Goal: Task Accomplishment & Management: Use online tool/utility

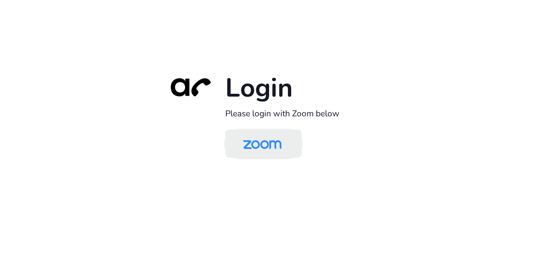
click at [264, 145] on img at bounding box center [261, 144] width 55 height 26
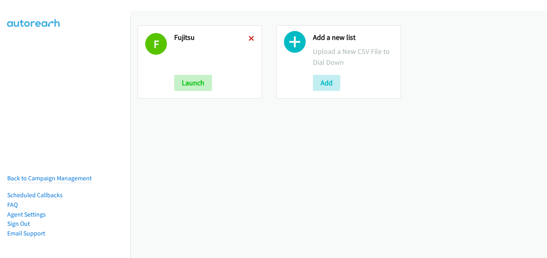
click at [248, 40] on icon at bounding box center [251, 39] width 6 height 6
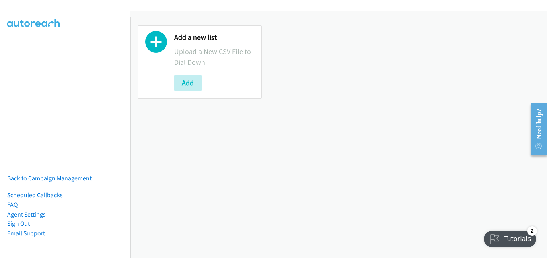
click at [304, 101] on div "Add a new list Upload a New CSV File to Dial Down Add" at bounding box center [338, 62] width 417 height 88
click at [191, 80] on button "Add" at bounding box center [187, 83] width 27 height 16
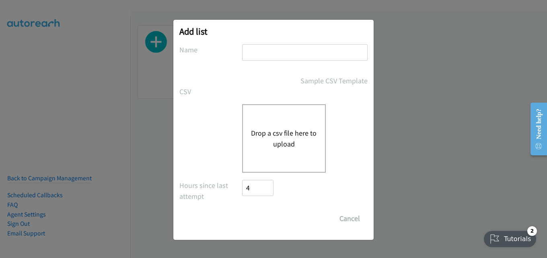
click at [261, 56] on input "text" at bounding box center [304, 52] width 125 height 16
type input "fujitsu"
click at [289, 131] on button "Drop a csv file here to upload" at bounding box center [284, 138] width 66 height 22
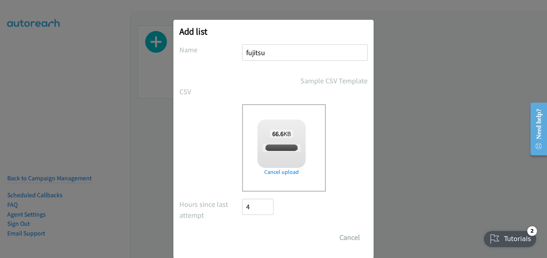
checkbox input "true"
click at [259, 235] on input "Save List" at bounding box center [263, 237] width 42 height 16
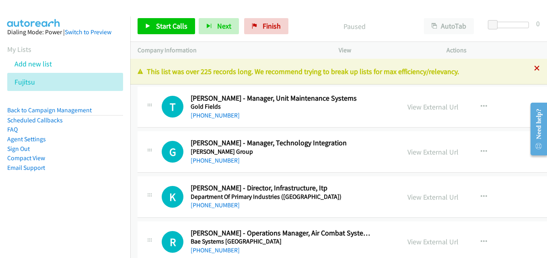
click at [534, 71] on icon at bounding box center [537, 69] width 6 height 6
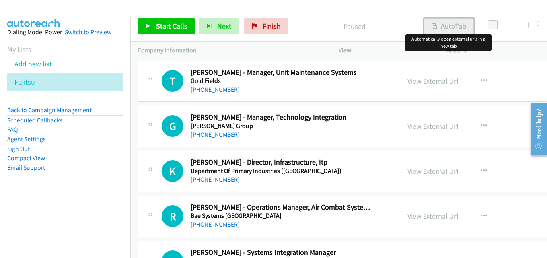
click at [436, 26] on icon "button" at bounding box center [434, 27] width 6 height 6
click at [413, 124] on link "View External Url" at bounding box center [432, 125] width 51 height 9
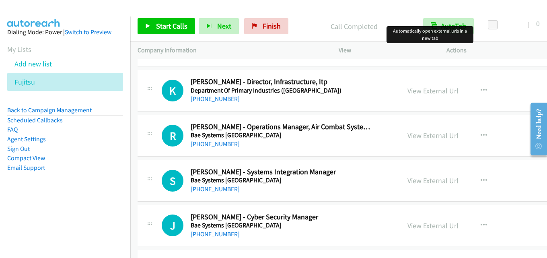
scroll to position [161, 0]
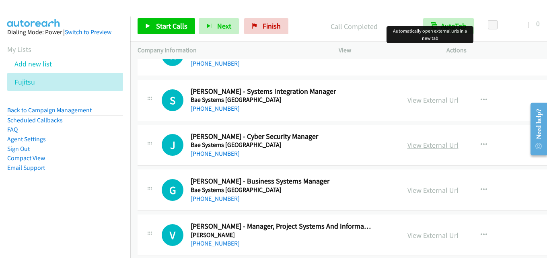
click at [414, 144] on link "View External Url" at bounding box center [432, 144] width 51 height 9
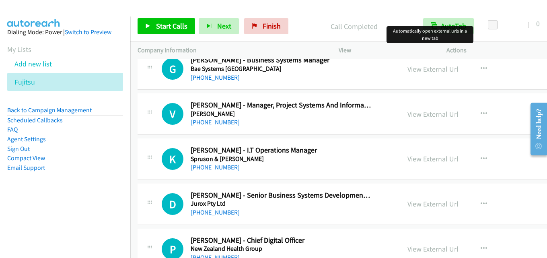
scroll to position [281, 0]
click at [413, 162] on link "View External Url" at bounding box center [432, 158] width 51 height 9
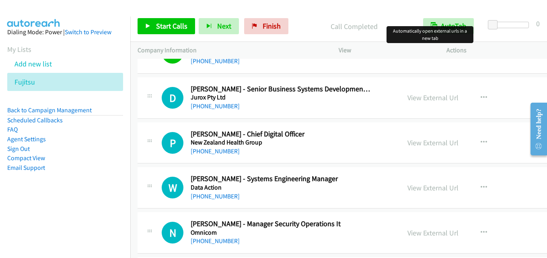
scroll to position [402, 0]
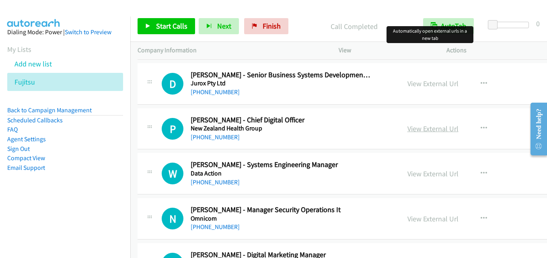
click at [409, 128] on link "View External Url" at bounding box center [432, 128] width 51 height 9
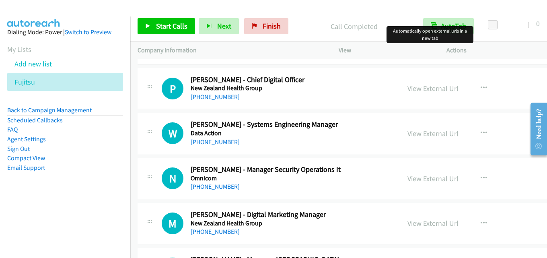
scroll to position [482, 0]
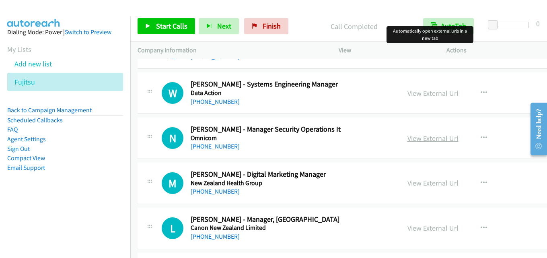
click at [412, 138] on link "View External Url" at bounding box center [432, 137] width 51 height 9
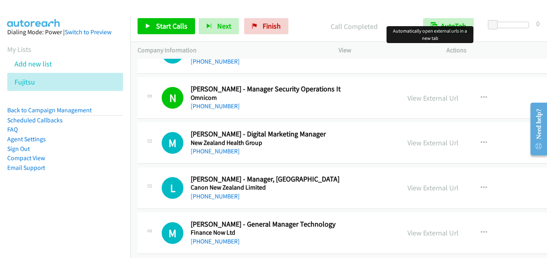
scroll to position [563, 0]
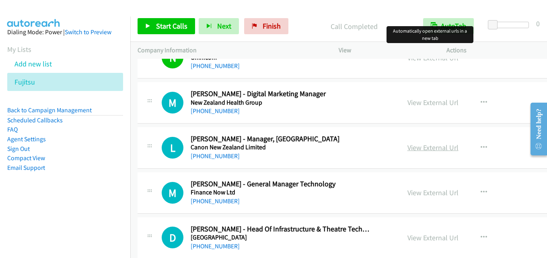
click at [407, 149] on link "View External Url" at bounding box center [432, 147] width 51 height 9
click at [480, 147] on icon "button" at bounding box center [483, 147] width 6 height 6
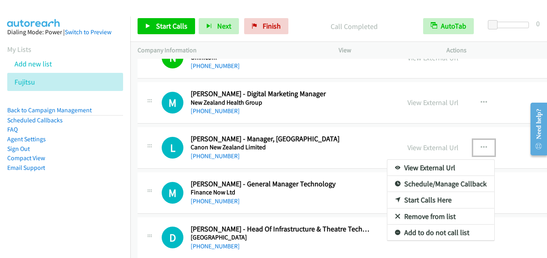
click at [425, 200] on link "Start Calls Here" at bounding box center [440, 200] width 107 height 16
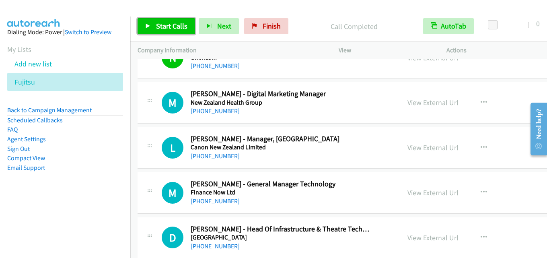
click at [174, 23] on span "Start Calls" at bounding box center [171, 25] width 31 height 9
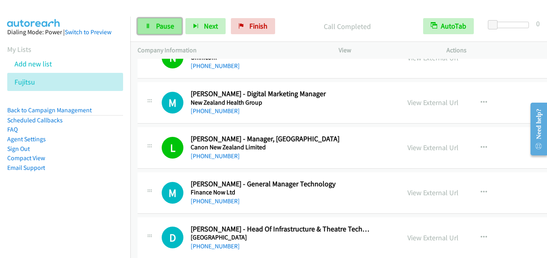
click at [163, 27] on span "Pause" at bounding box center [165, 25] width 18 height 9
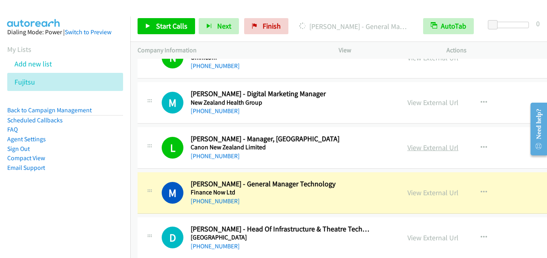
click at [421, 149] on link "View External Url" at bounding box center [432, 147] width 51 height 9
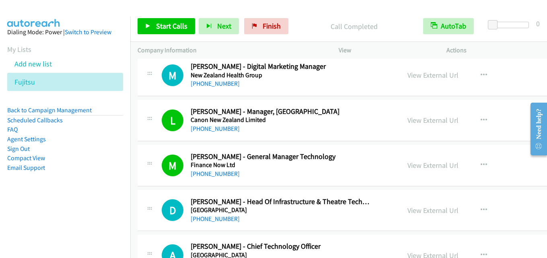
scroll to position [603, 0]
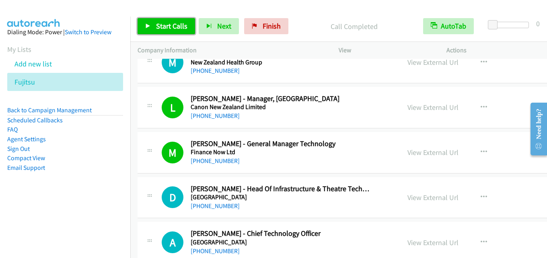
click at [179, 22] on span "Start Calls" at bounding box center [171, 25] width 31 height 9
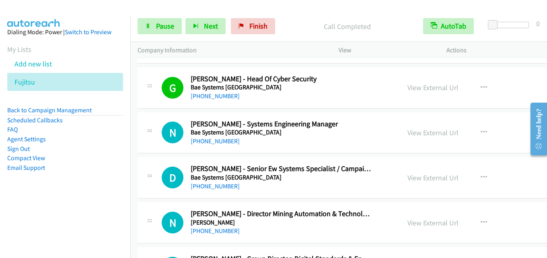
scroll to position [885, 0]
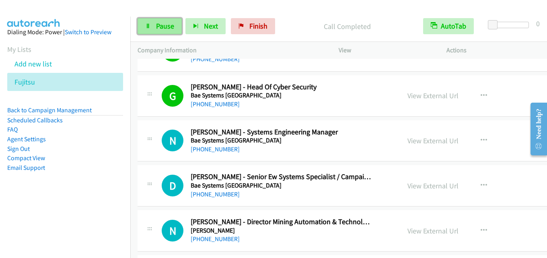
click at [166, 23] on span "Pause" at bounding box center [165, 25] width 18 height 9
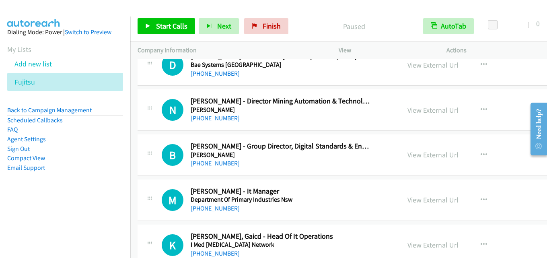
scroll to position [1045, 0]
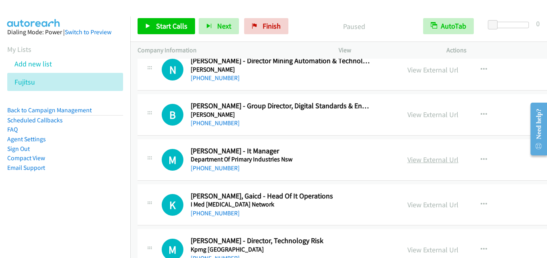
click at [407, 161] on link "View External Url" at bounding box center [432, 159] width 51 height 9
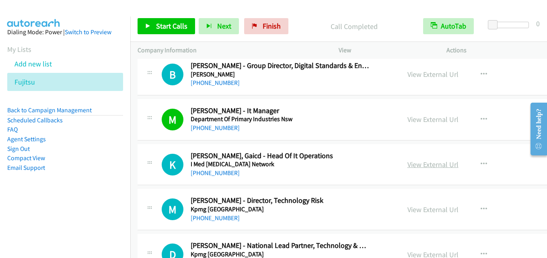
click at [429, 165] on link "View External Url" at bounding box center [432, 164] width 51 height 9
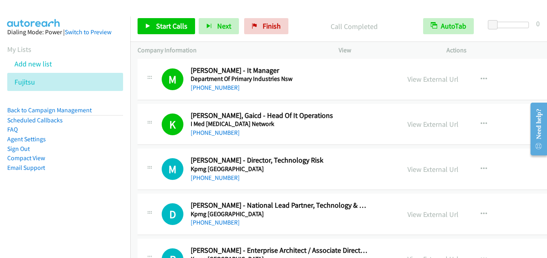
scroll to position [1166, 0]
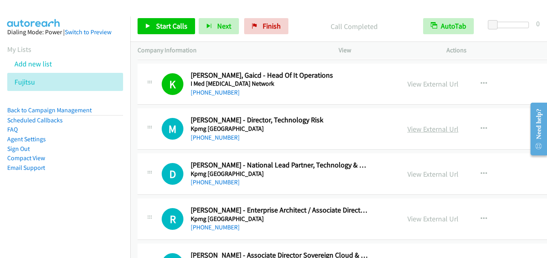
click at [422, 126] on link "View External Url" at bounding box center [432, 128] width 51 height 9
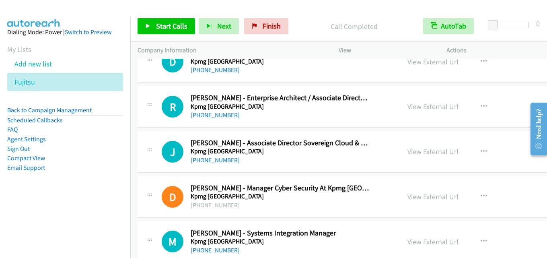
scroll to position [1287, 0]
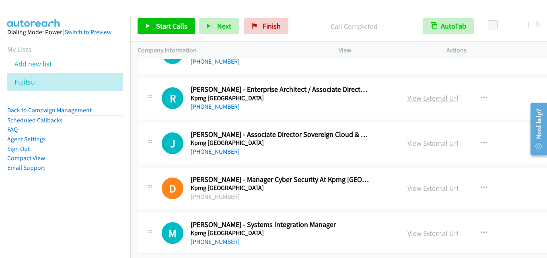
click at [407, 97] on link "View External Url" at bounding box center [432, 97] width 51 height 9
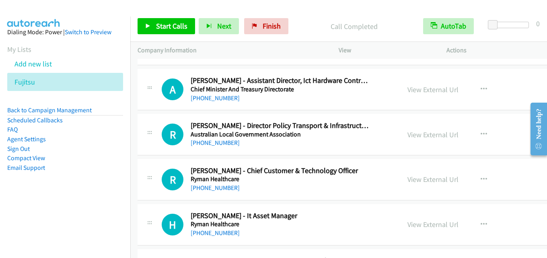
scroll to position [1488, 0]
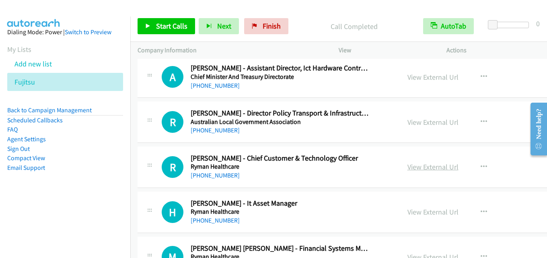
click at [414, 163] on link "View External Url" at bounding box center [432, 166] width 51 height 9
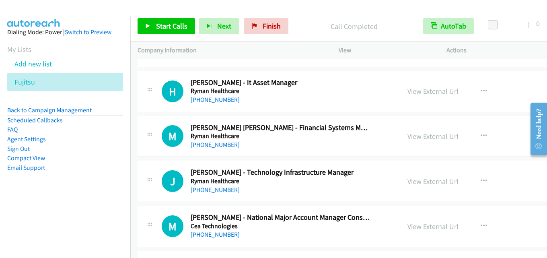
scroll to position [1648, 0]
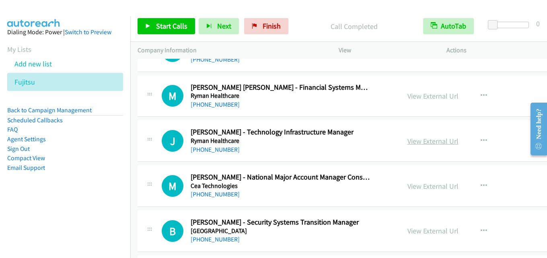
click at [407, 140] on link "View External Url" at bounding box center [432, 140] width 51 height 9
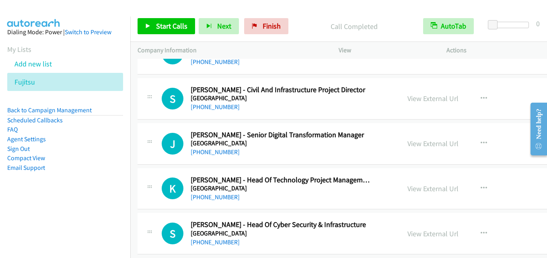
scroll to position [2091, 0]
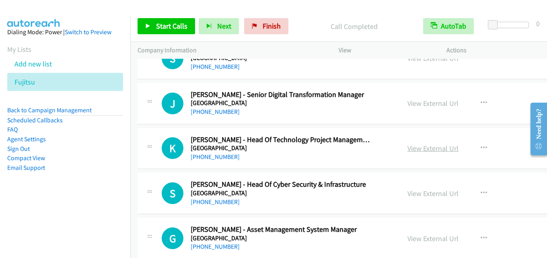
click at [407, 149] on link "View External Url" at bounding box center [432, 148] width 51 height 9
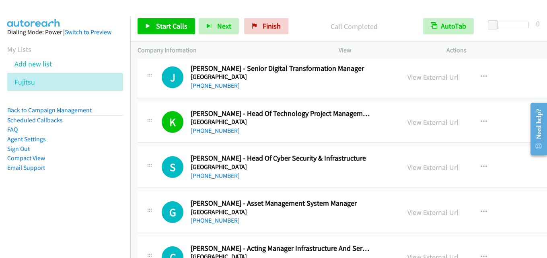
scroll to position [2131, 0]
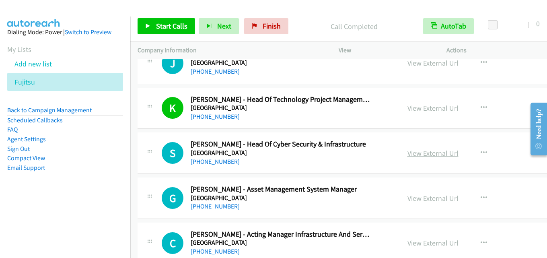
click at [407, 153] on link "View External Url" at bounding box center [432, 152] width 51 height 9
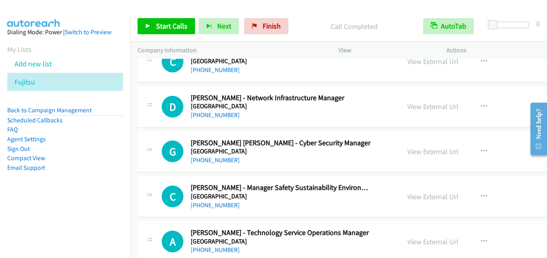
scroll to position [2332, 0]
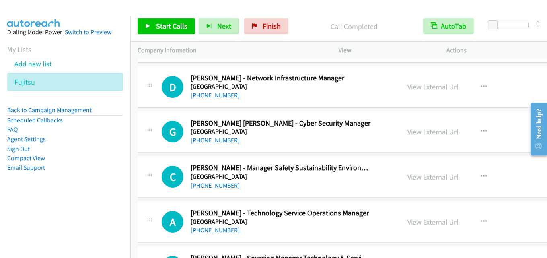
click at [413, 135] on link "View External Url" at bounding box center [432, 131] width 51 height 9
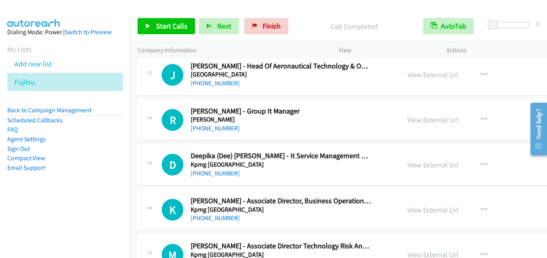
scroll to position [2573, 0]
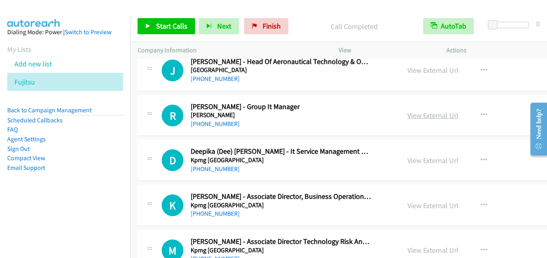
click at [425, 115] on link "View External Url" at bounding box center [432, 115] width 51 height 9
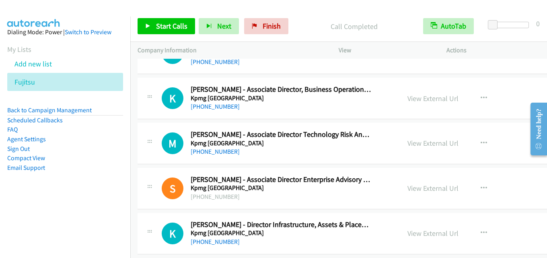
scroll to position [2694, 0]
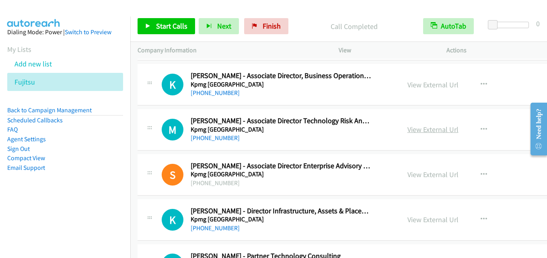
click at [417, 128] on link "View External Url" at bounding box center [432, 129] width 51 height 9
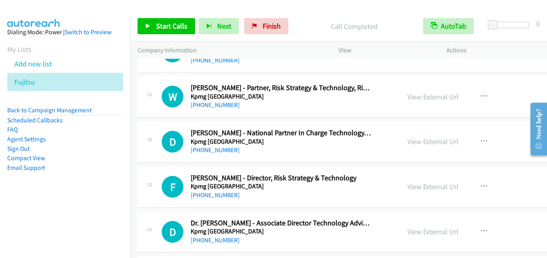
scroll to position [3217, 0]
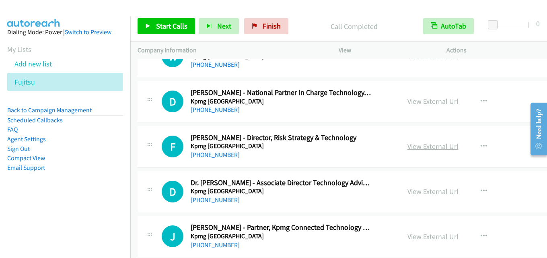
click at [414, 147] on link "View External Url" at bounding box center [432, 146] width 51 height 9
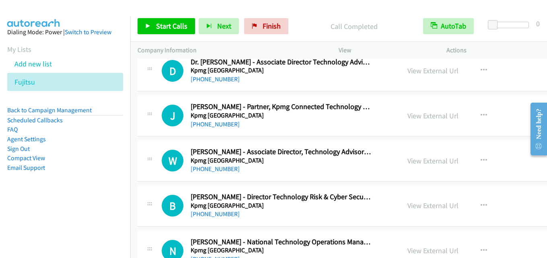
scroll to position [3377, 0]
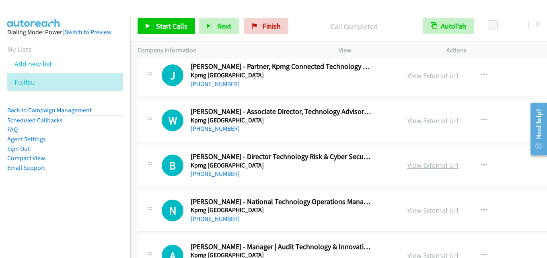
click at [409, 166] on link "View External Url" at bounding box center [432, 164] width 51 height 9
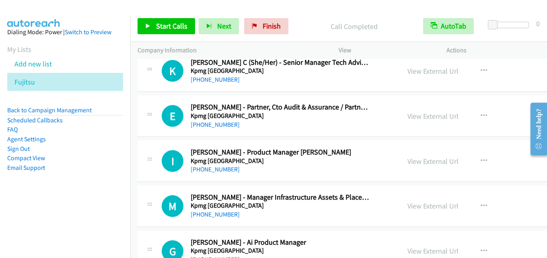
scroll to position [3619, 0]
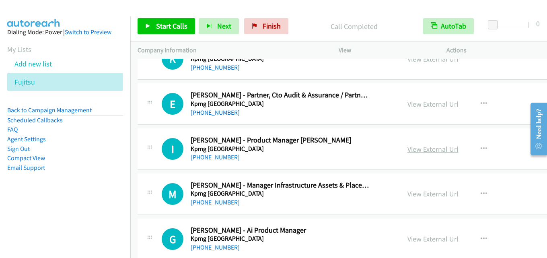
click at [418, 146] on link "View External Url" at bounding box center [432, 148] width 51 height 9
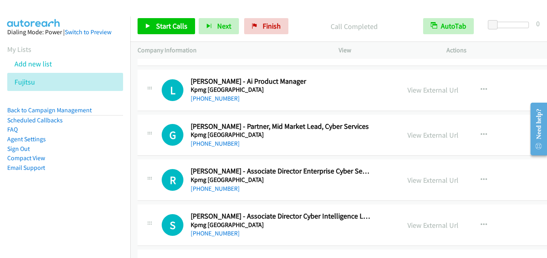
scroll to position [4302, 0]
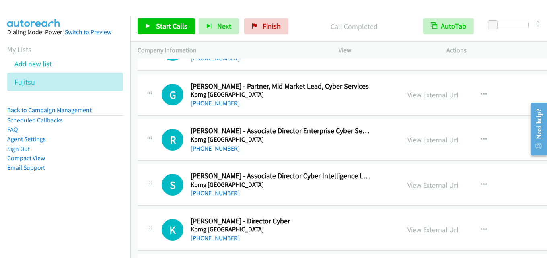
click at [407, 138] on link "View External Url" at bounding box center [432, 139] width 51 height 9
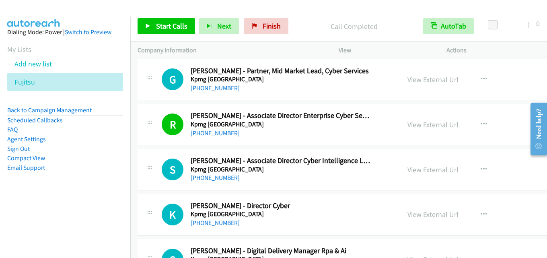
scroll to position [4342, 0]
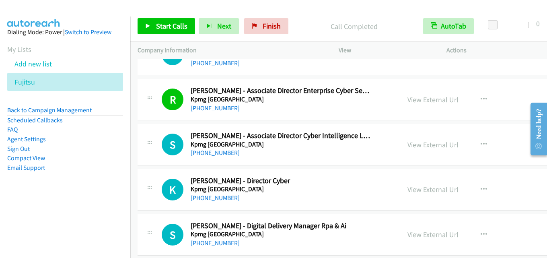
click at [410, 144] on link "View External Url" at bounding box center [432, 144] width 51 height 9
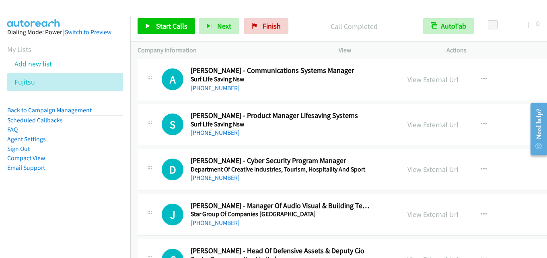
scroll to position [4825, 0]
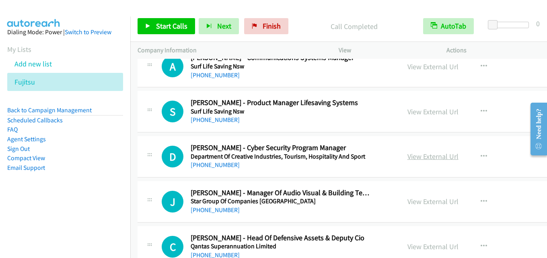
click at [412, 152] on link "View External Url" at bounding box center [432, 156] width 51 height 9
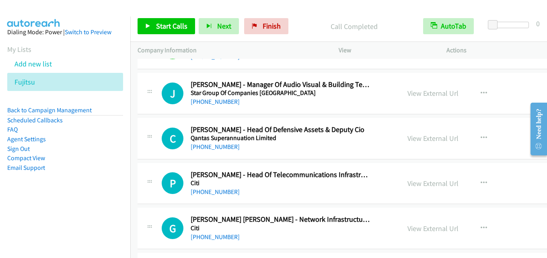
scroll to position [4945, 0]
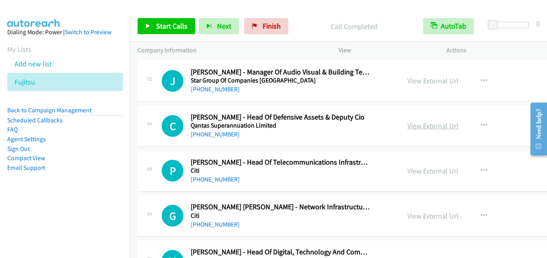
click at [417, 123] on link "View External Url" at bounding box center [432, 125] width 51 height 9
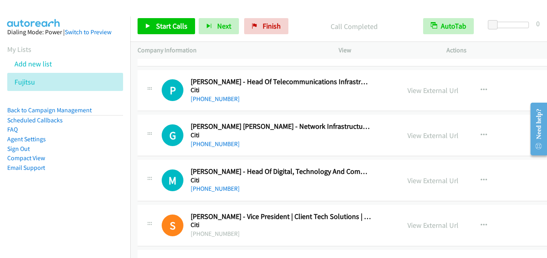
scroll to position [5066, 0]
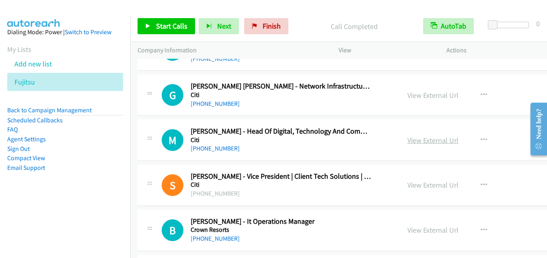
click at [413, 144] on link "View External Url" at bounding box center [432, 139] width 51 height 9
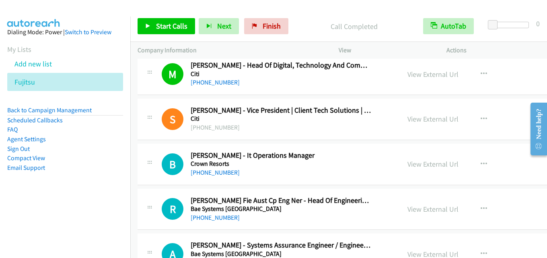
scroll to position [5146, 0]
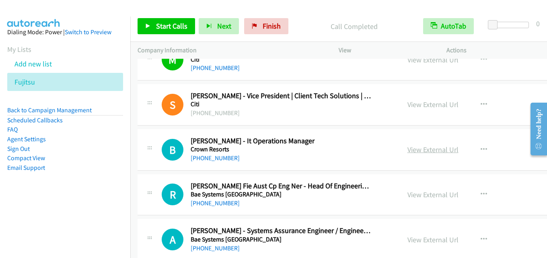
click at [409, 147] on link "View External Url" at bounding box center [432, 149] width 51 height 9
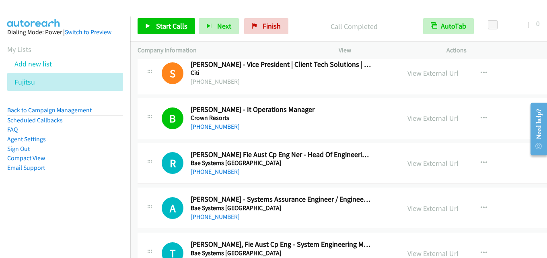
scroll to position [5187, 0]
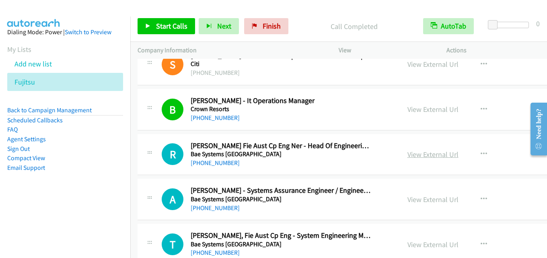
click at [420, 155] on link "View External Url" at bounding box center [432, 154] width 51 height 9
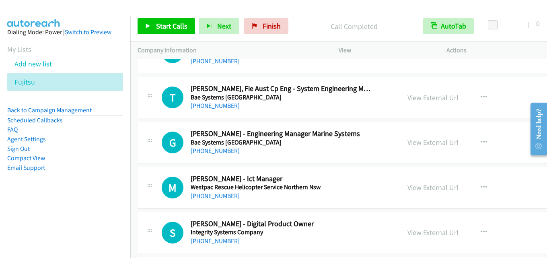
scroll to position [5348, 0]
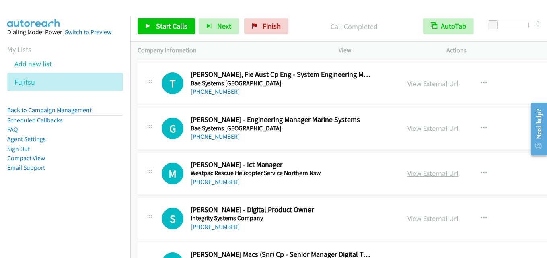
click at [407, 175] on link "View External Url" at bounding box center [432, 172] width 51 height 9
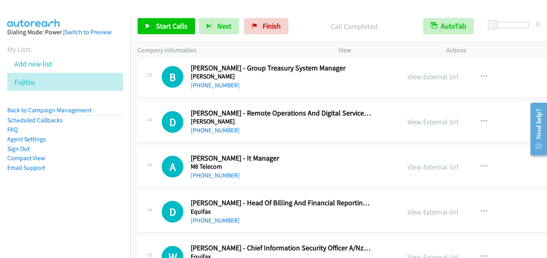
scroll to position [5669, 0]
click at [418, 164] on link "View External Url" at bounding box center [432, 166] width 51 height 9
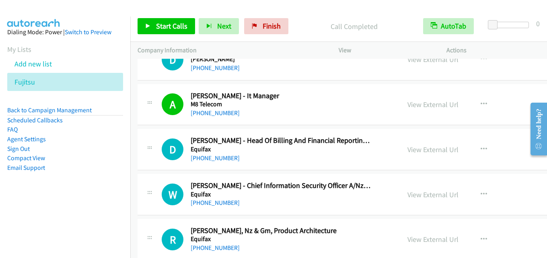
scroll to position [5750, 0]
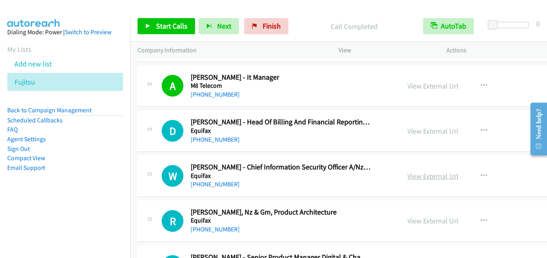
click at [413, 175] on link "View External Url" at bounding box center [432, 175] width 51 height 9
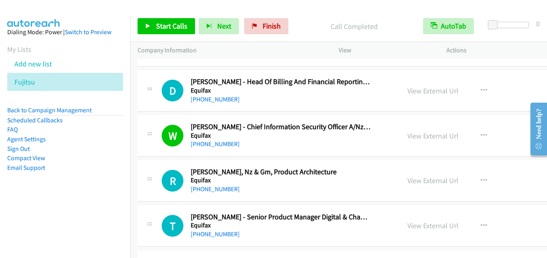
scroll to position [5830, 0]
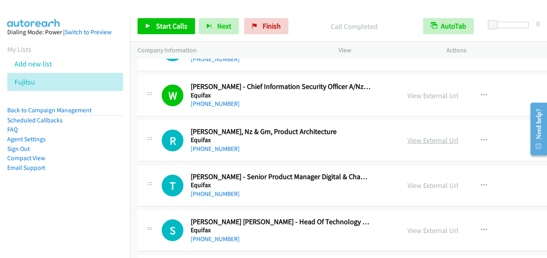
click at [414, 142] on link "View External Url" at bounding box center [432, 139] width 51 height 9
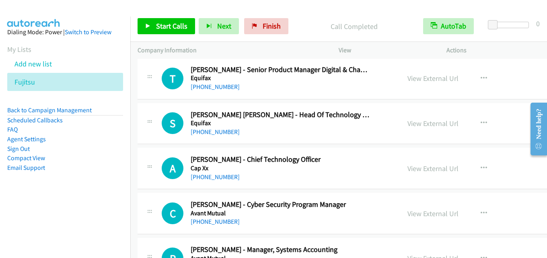
scroll to position [5951, 0]
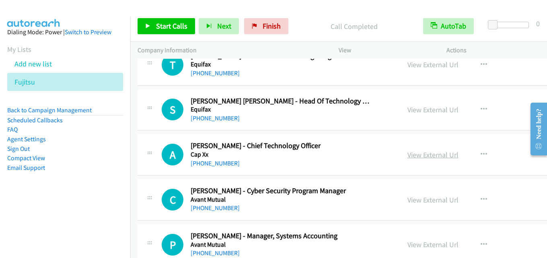
click at [407, 154] on link "View External Url" at bounding box center [432, 154] width 51 height 9
